Goal: Check status

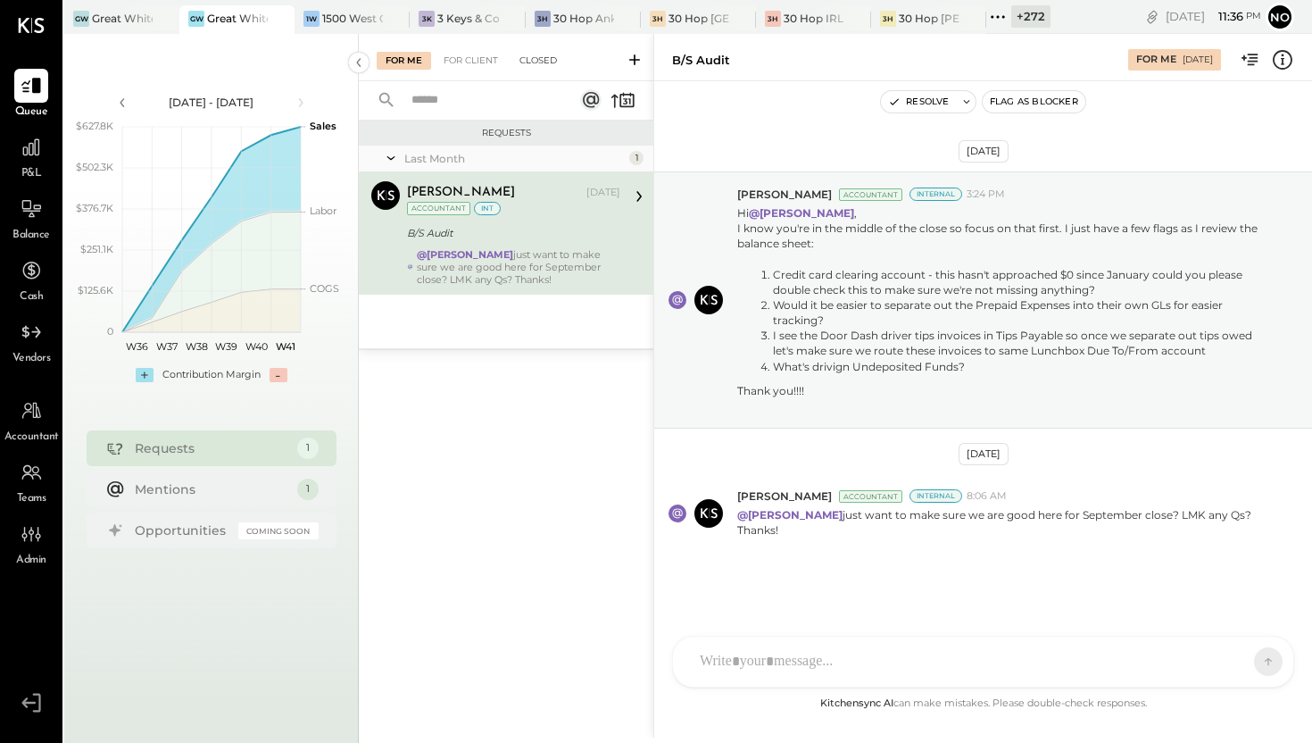
click at [548, 62] on div "Closed" at bounding box center [538, 61] width 55 height 18
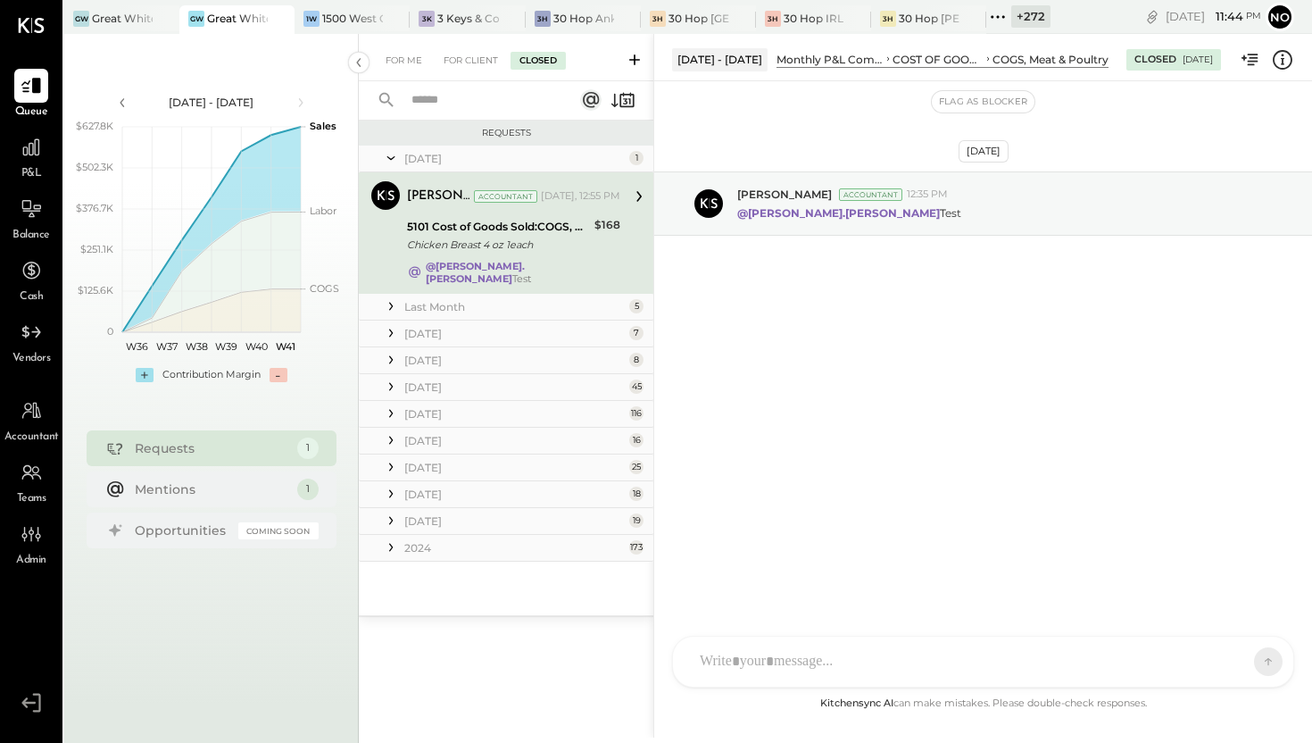
click at [489, 299] on div "Last Month" at bounding box center [514, 306] width 220 height 15
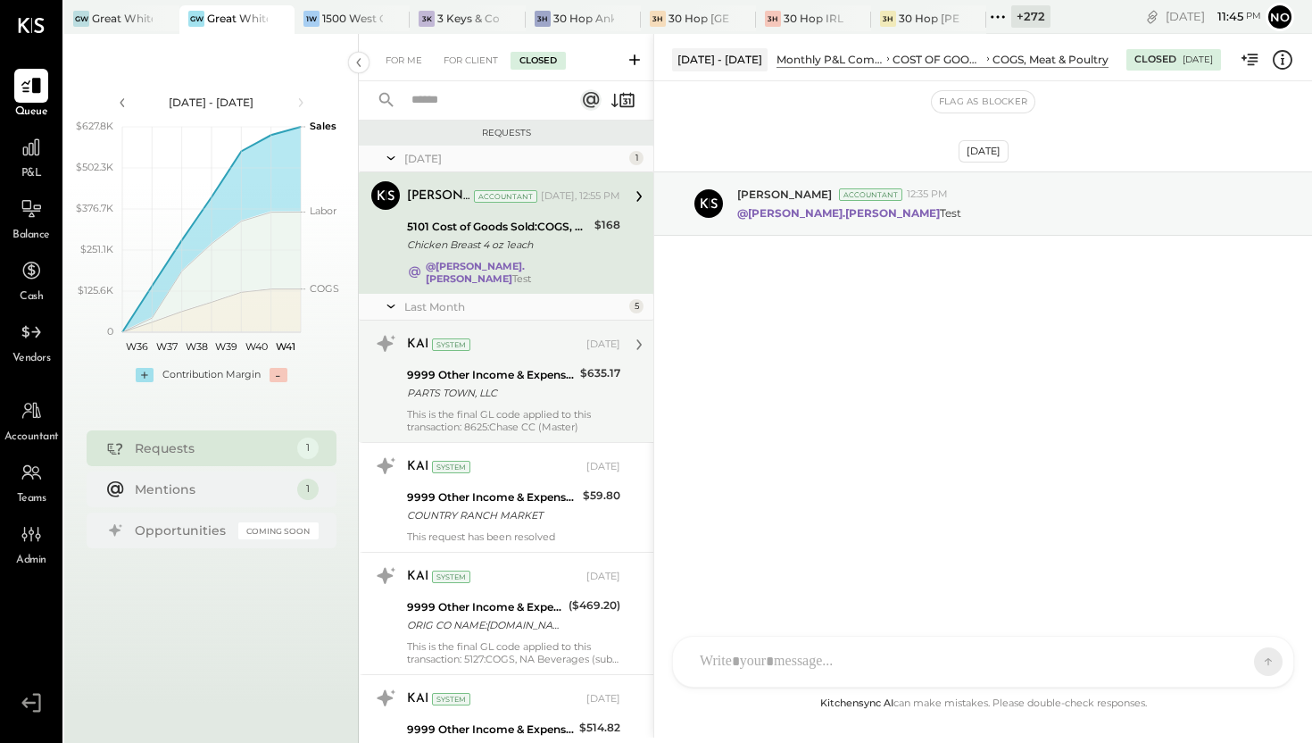
click at [461, 369] on div "9999 Other Income & Expenses:To Be Classified" at bounding box center [491, 375] width 168 height 18
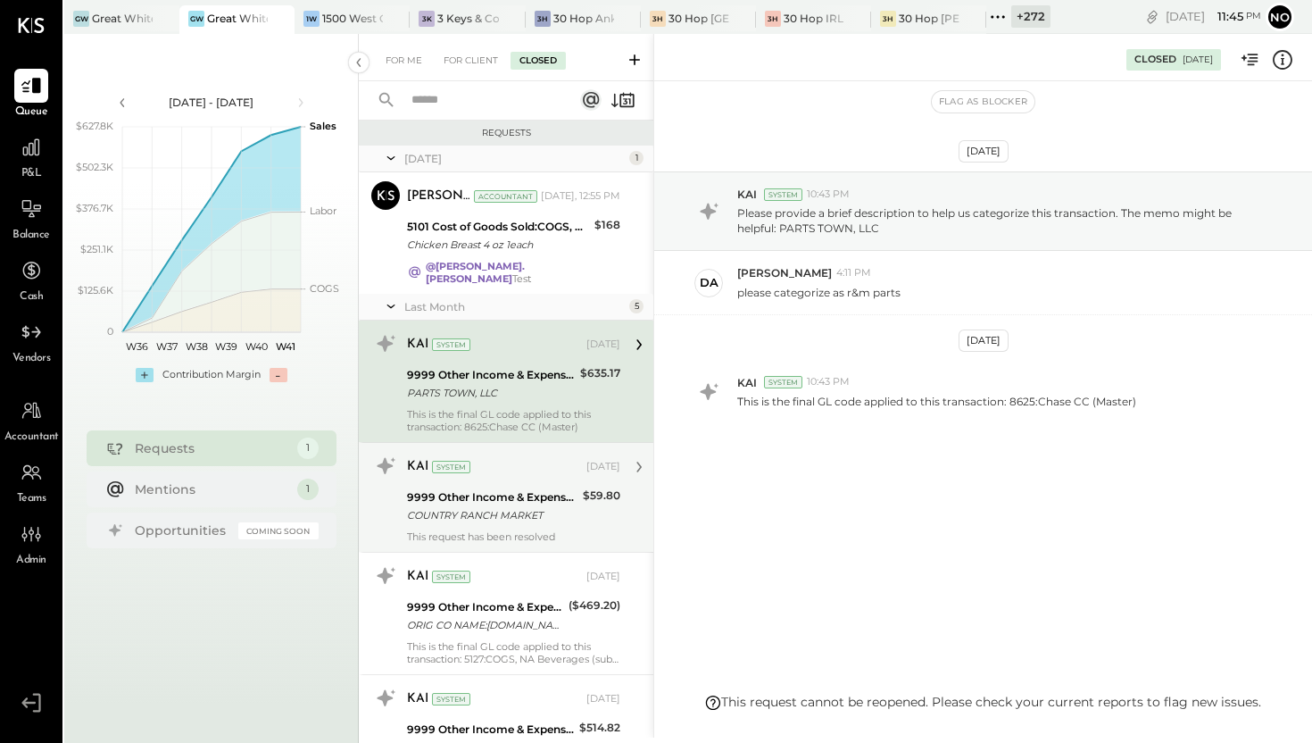
click at [448, 470] on div "KAI System [DATE]" at bounding box center [513, 467] width 213 height 30
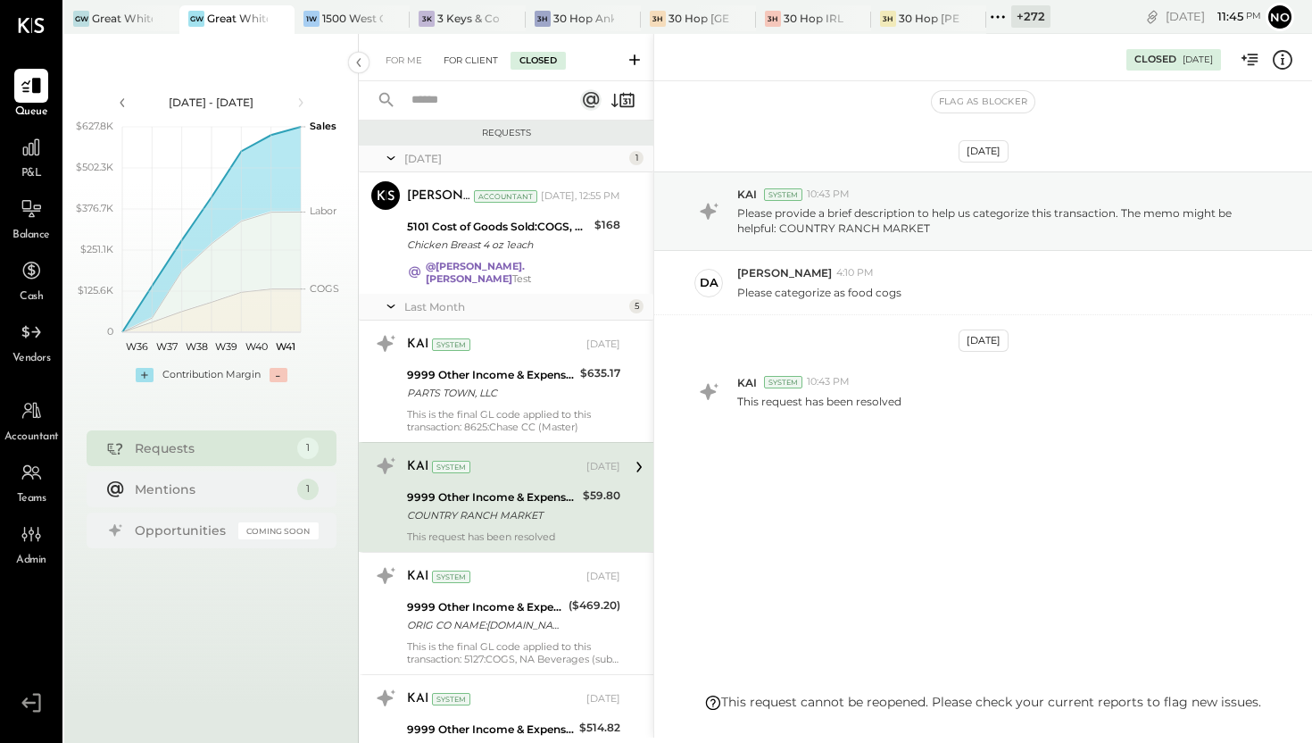
click at [474, 59] on div "For Client" at bounding box center [471, 61] width 72 height 18
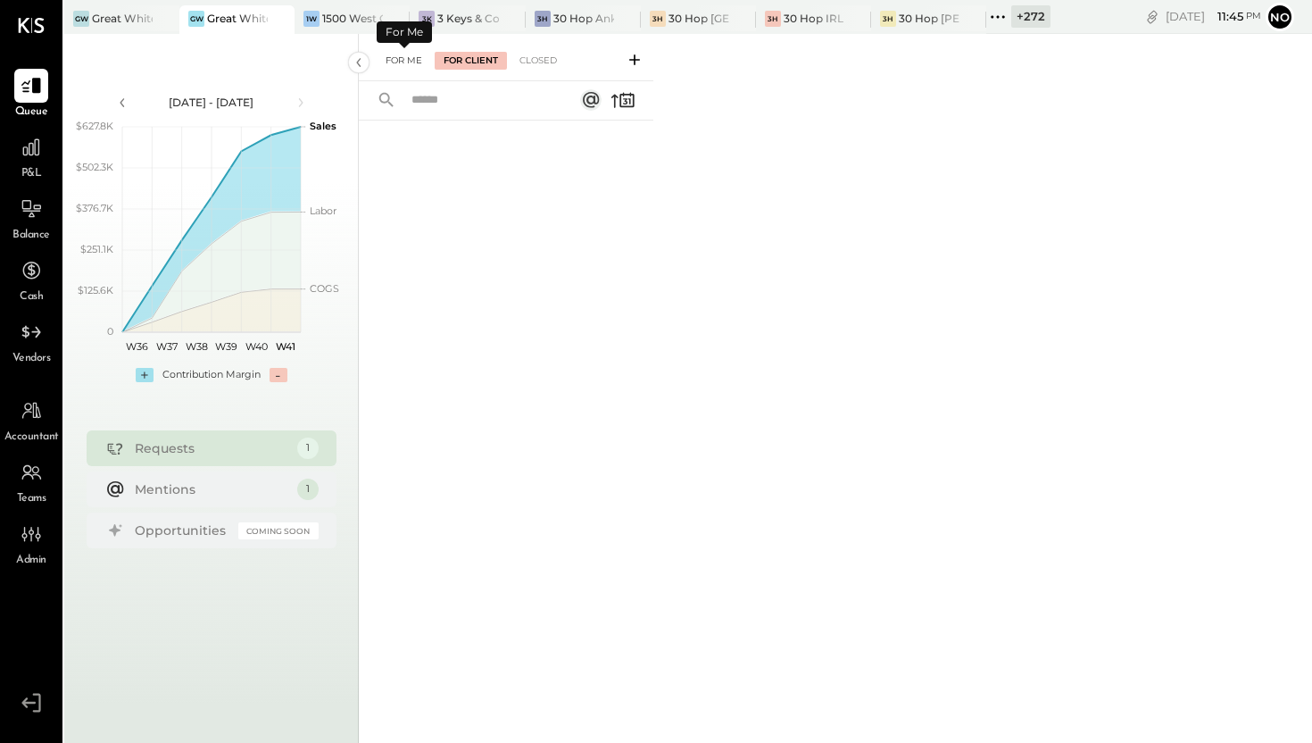
click at [407, 63] on div "For Me" at bounding box center [404, 61] width 54 height 18
